Goal: Transaction & Acquisition: Purchase product/service

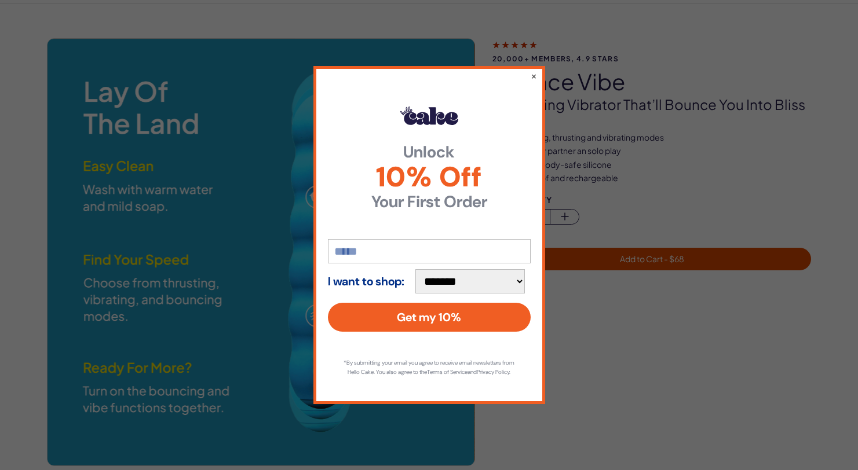
scroll to position [46, 0]
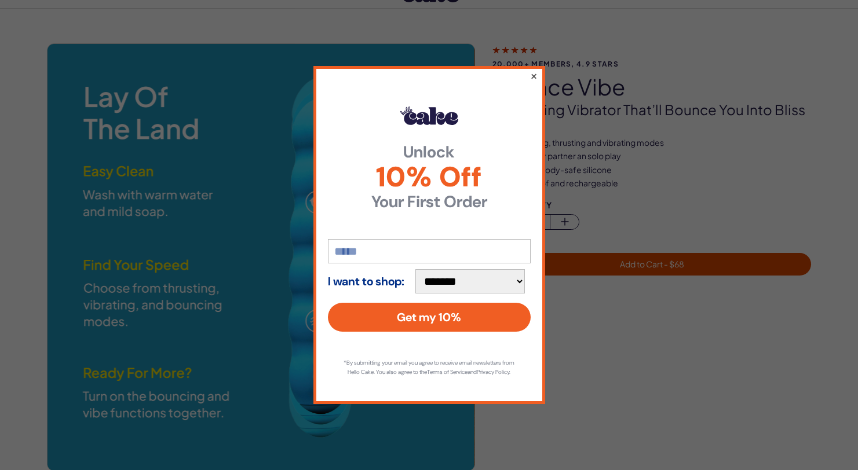
click at [534, 69] on button "×" at bounding box center [533, 76] width 8 height 14
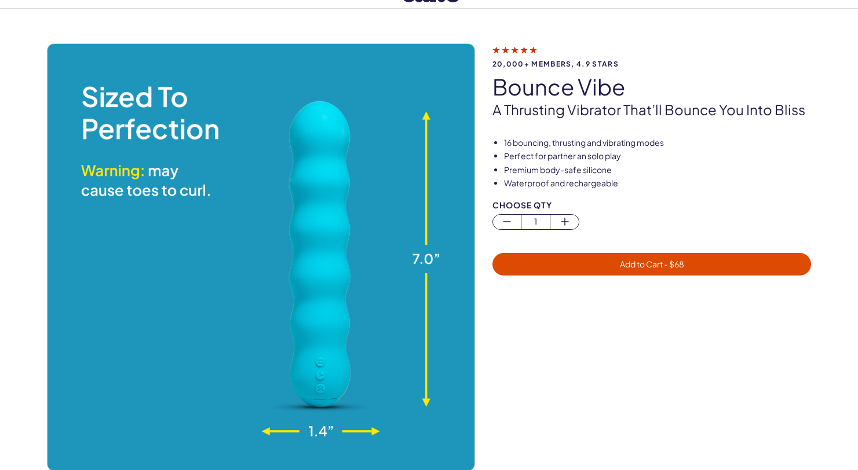
scroll to position [42, 0]
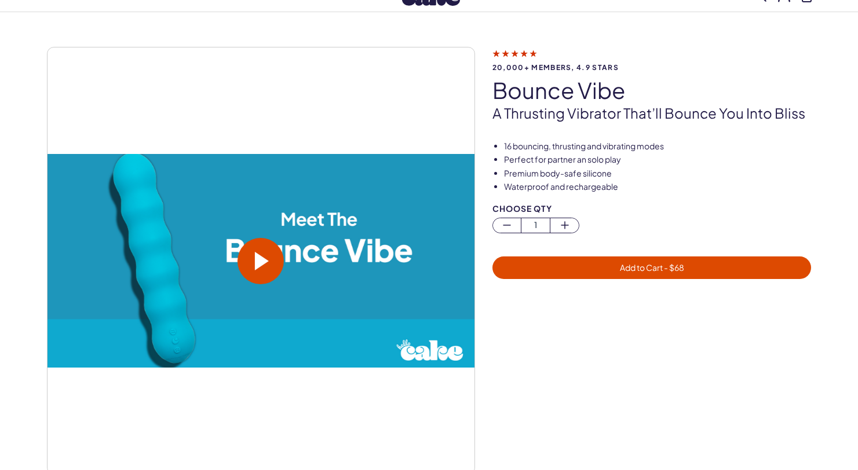
click at [265, 257] on span at bounding box center [262, 261] width 14 height 19
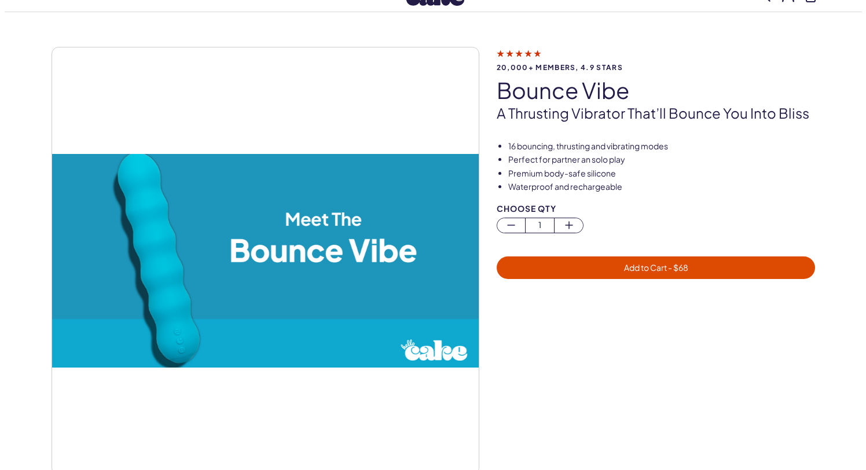
scroll to position [0, 0]
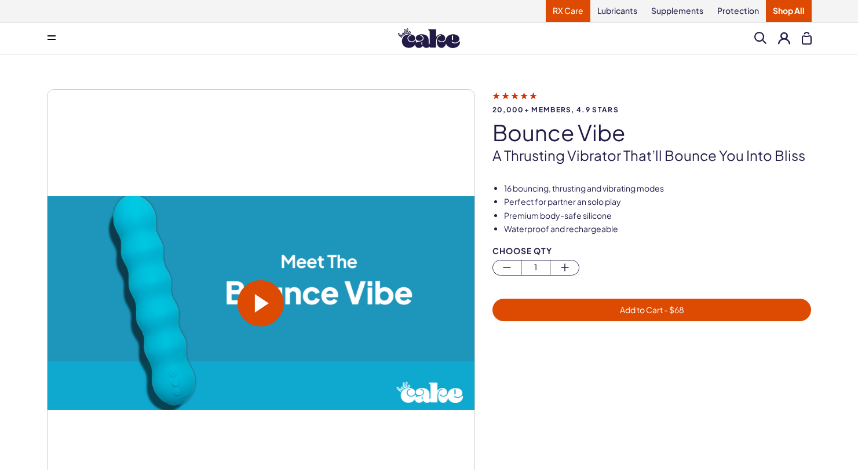
click at [566, 12] on link "RX Care" at bounding box center [568, 11] width 45 height 22
click at [627, 316] on span "Add to Cart - $ 68" at bounding box center [651, 309] width 305 height 13
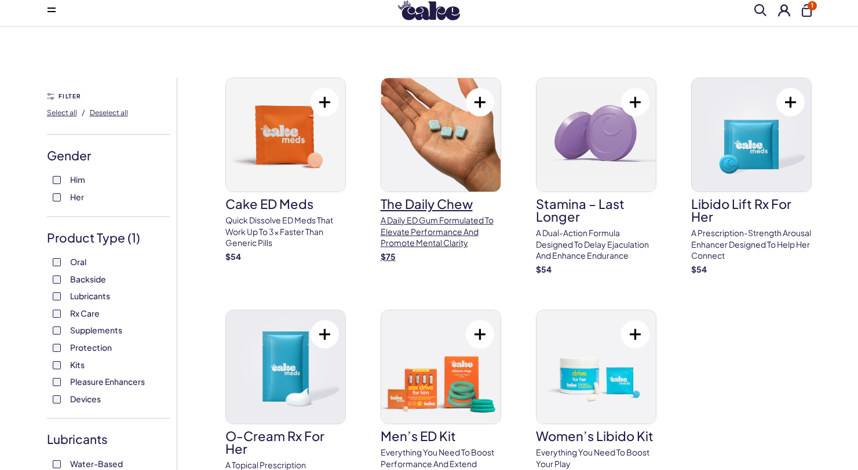
scroll to position [22, 0]
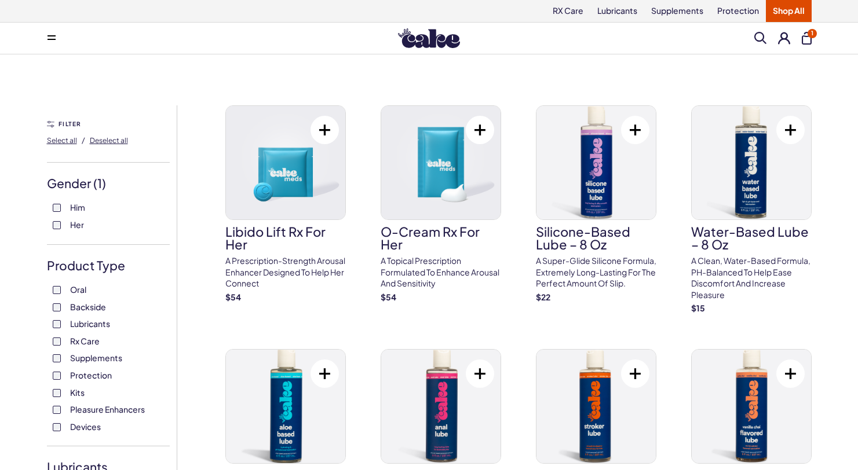
click at [129, 411] on span "Pleasure Enhancers" at bounding box center [107, 409] width 75 height 15
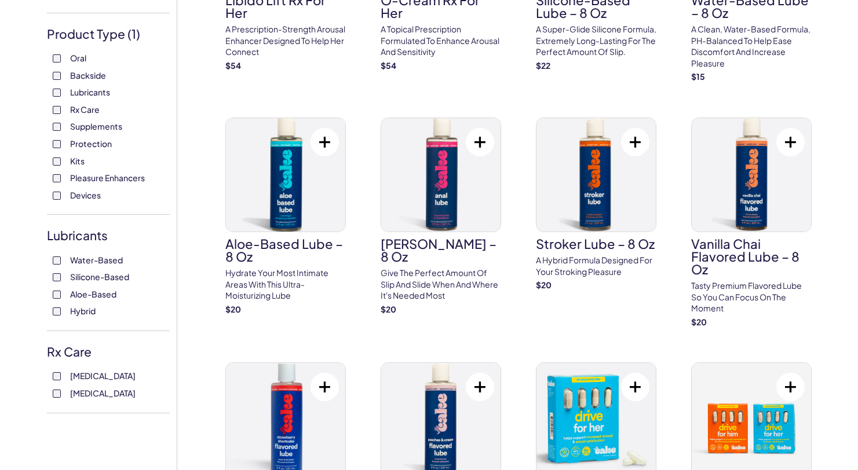
scroll to position [228, 0]
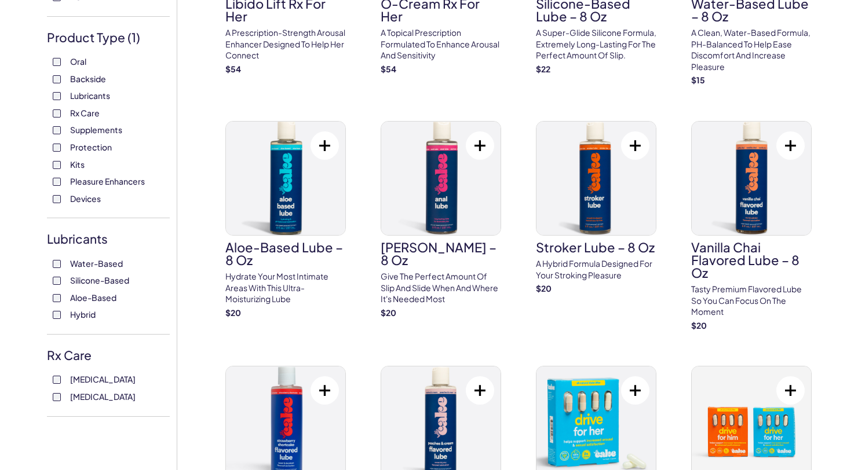
click at [82, 197] on span "Devices" at bounding box center [85, 198] width 31 height 15
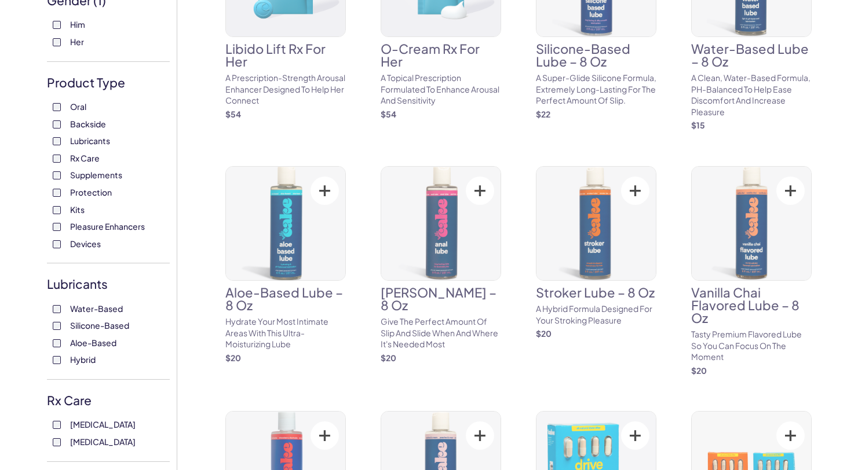
scroll to position [194, 0]
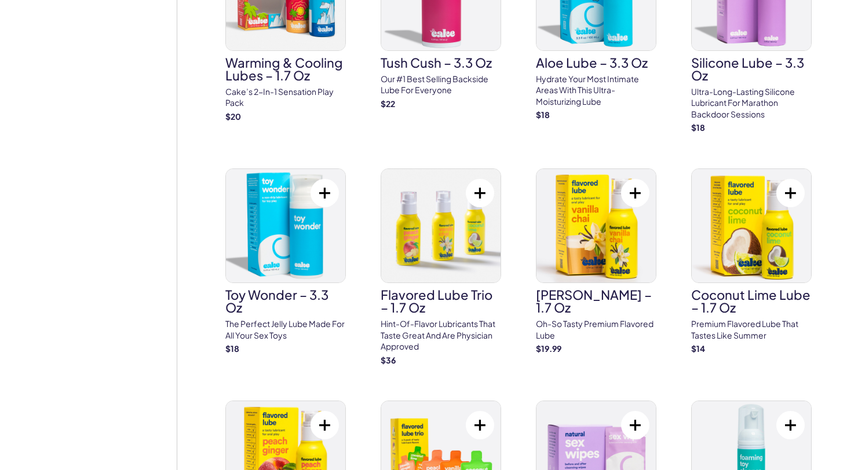
scroll to position [1114, 0]
